Goal: Task Accomplishment & Management: Complete application form

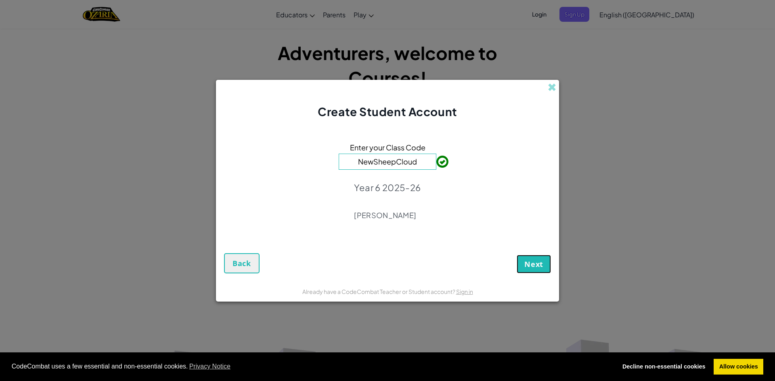
click at [537, 261] on span "Next" at bounding box center [533, 264] width 19 height 10
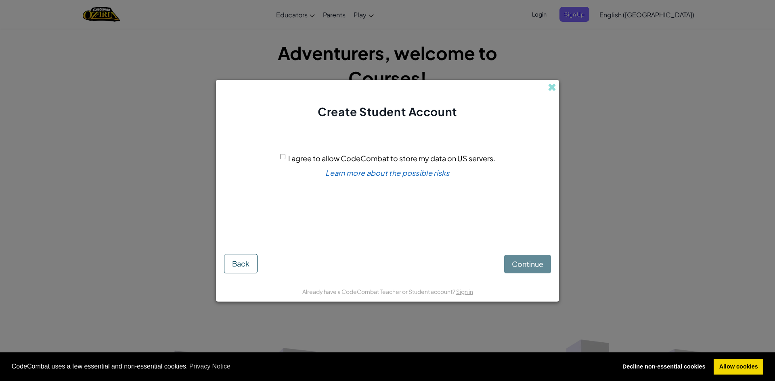
click at [284, 154] on input "I agree to allow CodeCombat to store my data on US servers." at bounding box center [282, 156] width 5 height 5
checkbox input "true"
drag, startPoint x: 530, startPoint y: 265, endPoint x: 535, endPoint y: 262, distance: 6.5
click at [535, 262] on span "Continue" at bounding box center [527, 263] width 31 height 9
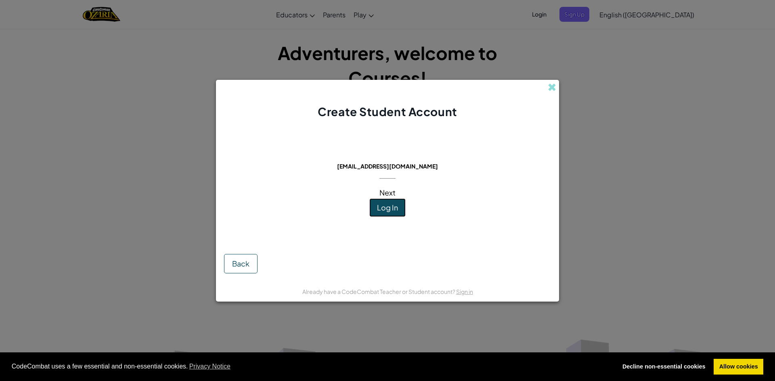
click at [373, 214] on button "Log In" at bounding box center [387, 207] width 36 height 19
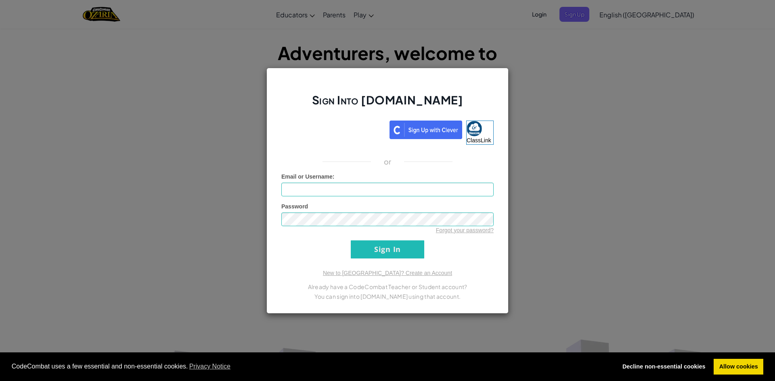
type input "wretov1"
